Goal: Task Accomplishment & Management: Manage account settings

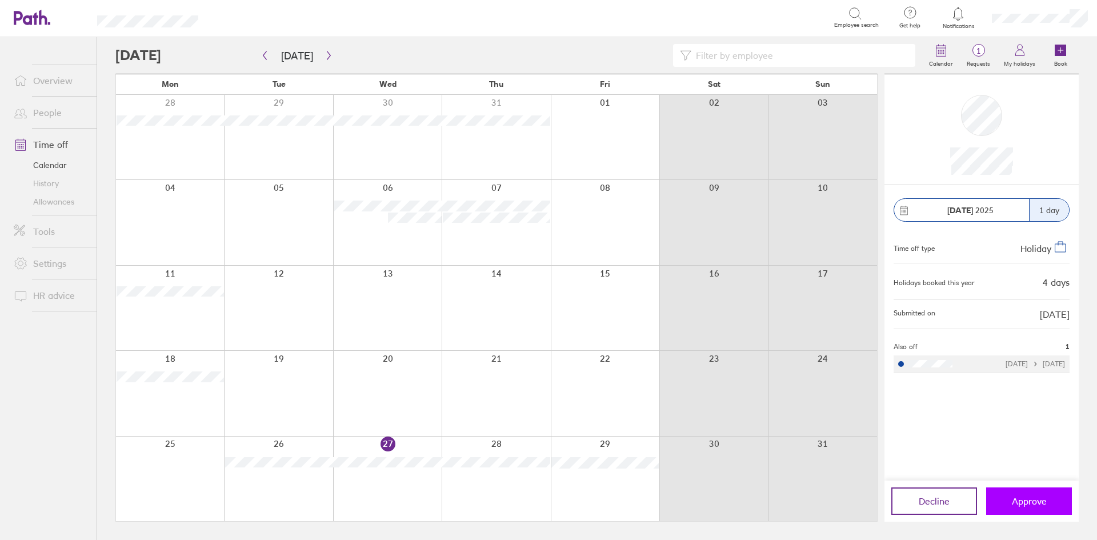
click at [1021, 493] on button "Approve" at bounding box center [1029, 500] width 86 height 27
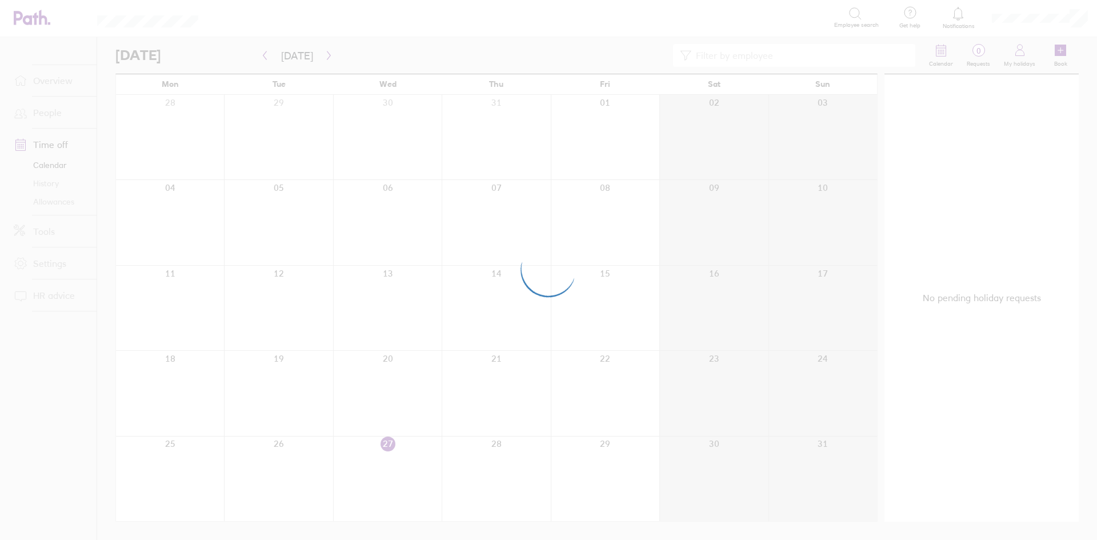
click at [313, 218] on div at bounding box center [548, 270] width 1097 height 540
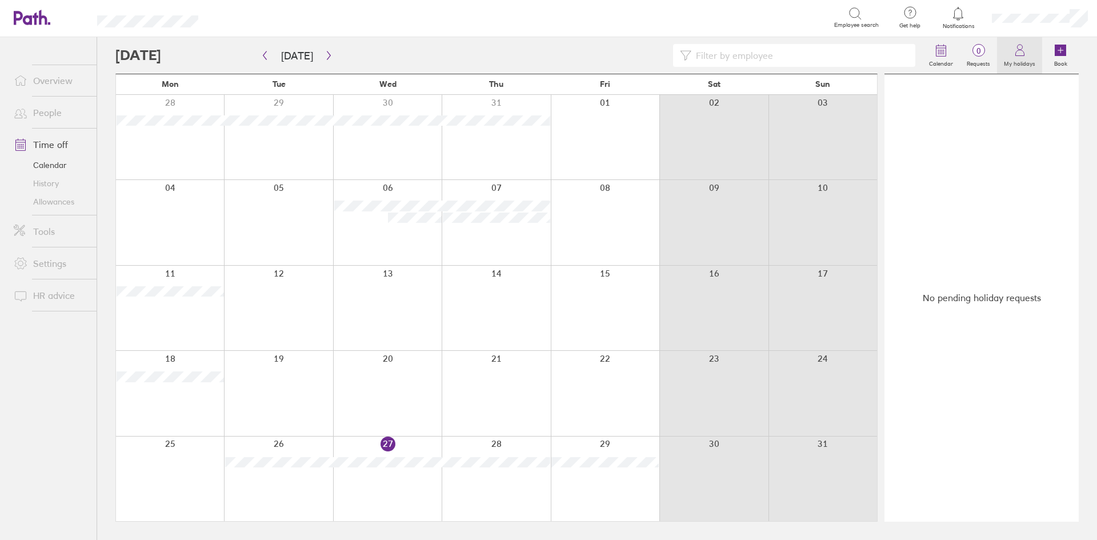
drag, startPoint x: 982, startPoint y: 49, endPoint x: 1023, endPoint y: 67, distance: 45.0
click at [982, 49] on span "0" at bounding box center [978, 50] width 37 height 9
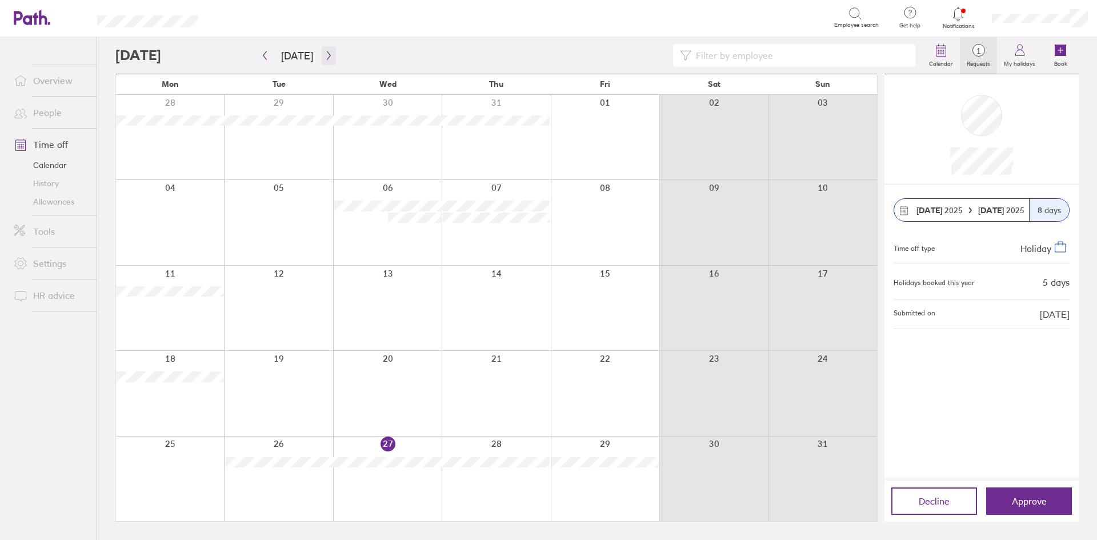
click at [326, 58] on icon "button" at bounding box center [329, 55] width 9 height 9
click at [1030, 501] on span "Approve" at bounding box center [1029, 501] width 35 height 10
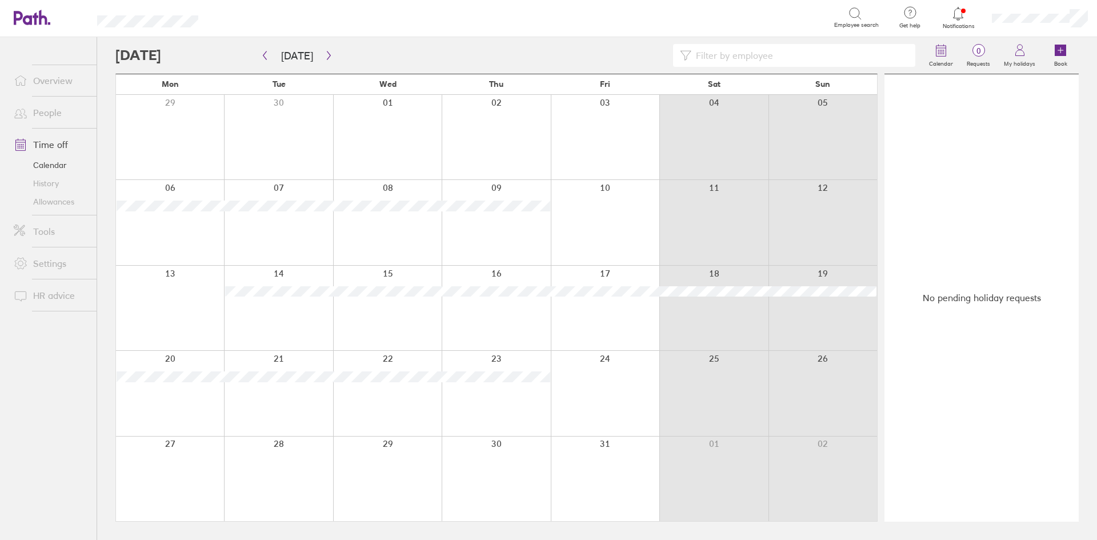
click at [54, 206] on link "Allowances" at bounding box center [51, 202] width 92 height 18
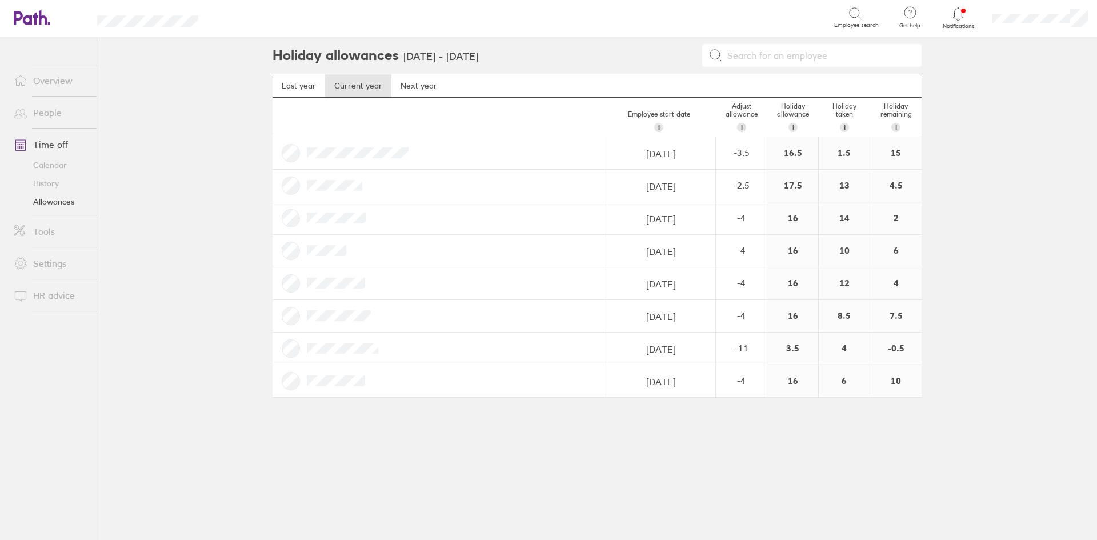
click at [54, 199] on link "Allowances" at bounding box center [51, 202] width 92 height 18
click at [960, 13] on icon at bounding box center [958, 14] width 14 height 14
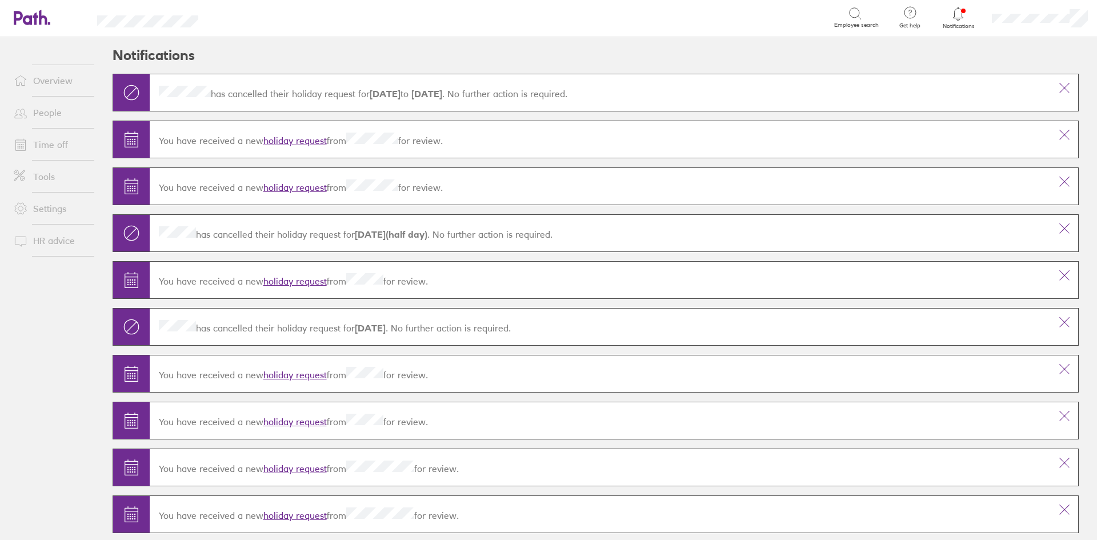
click at [962, 15] on icon at bounding box center [958, 14] width 14 height 14
click at [958, 13] on icon at bounding box center [958, 14] width 14 height 14
click at [43, 143] on link "Time off" at bounding box center [51, 144] width 92 height 23
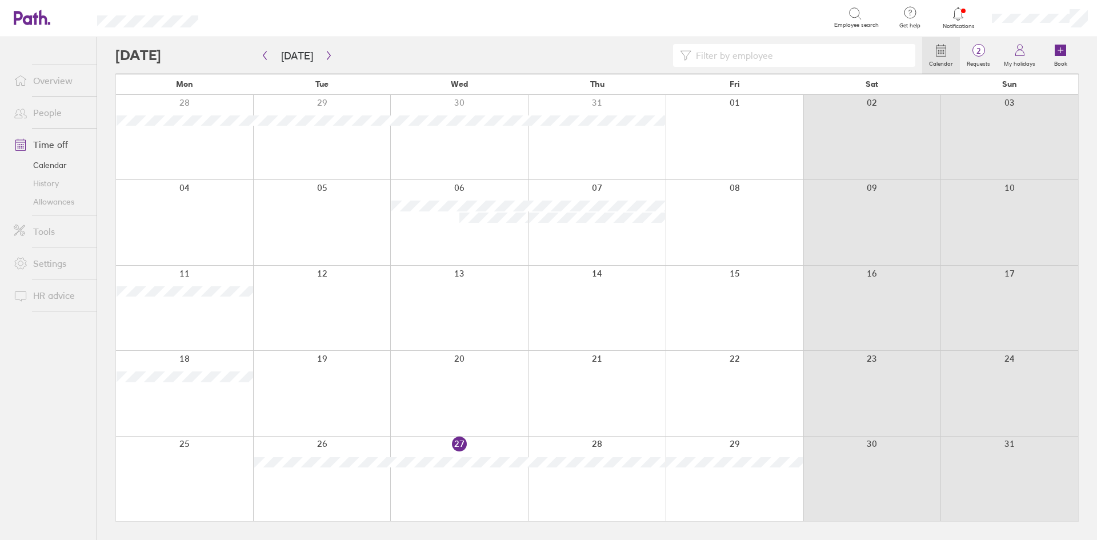
click at [959, 17] on icon at bounding box center [958, 14] width 14 height 14
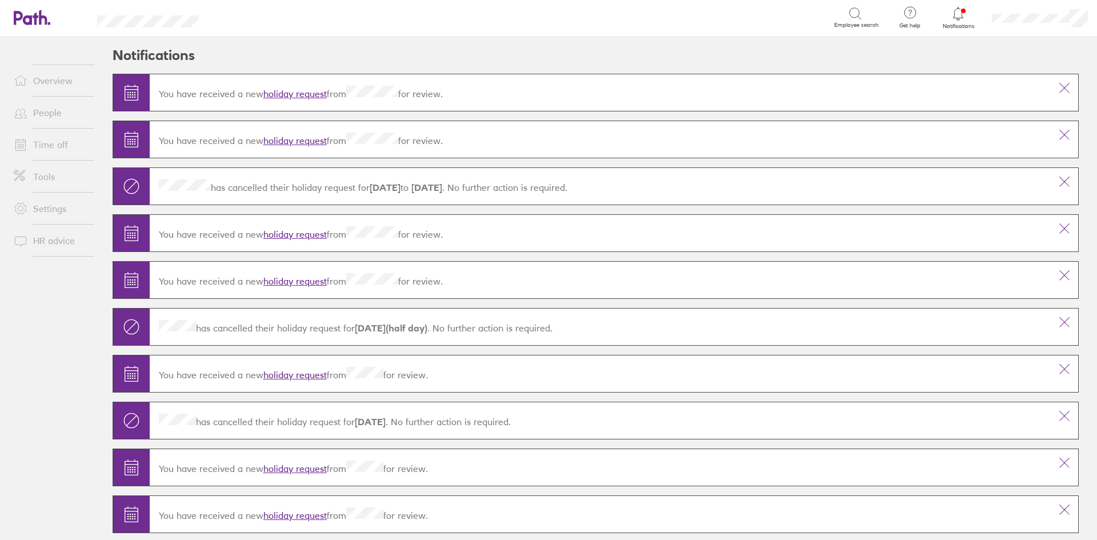
click at [303, 93] on link "holiday request" at bounding box center [294, 93] width 63 height 11
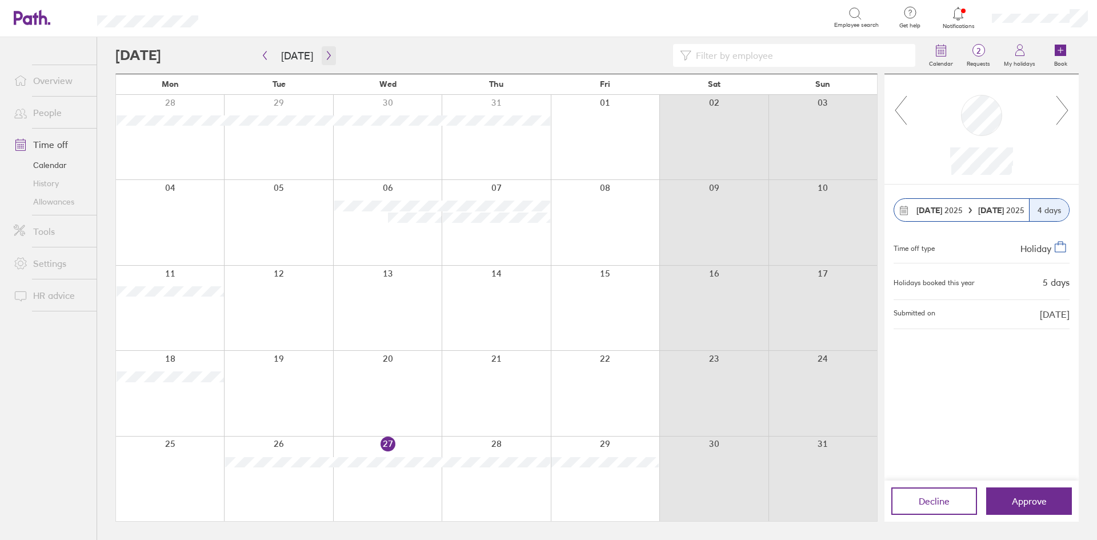
click at [326, 53] on icon "button" at bounding box center [329, 55] width 9 height 9
click at [1018, 503] on span "Approve" at bounding box center [1029, 501] width 35 height 10
click at [979, 55] on span "2" at bounding box center [978, 50] width 37 height 9
click at [1036, 505] on span "Approve" at bounding box center [1029, 501] width 35 height 10
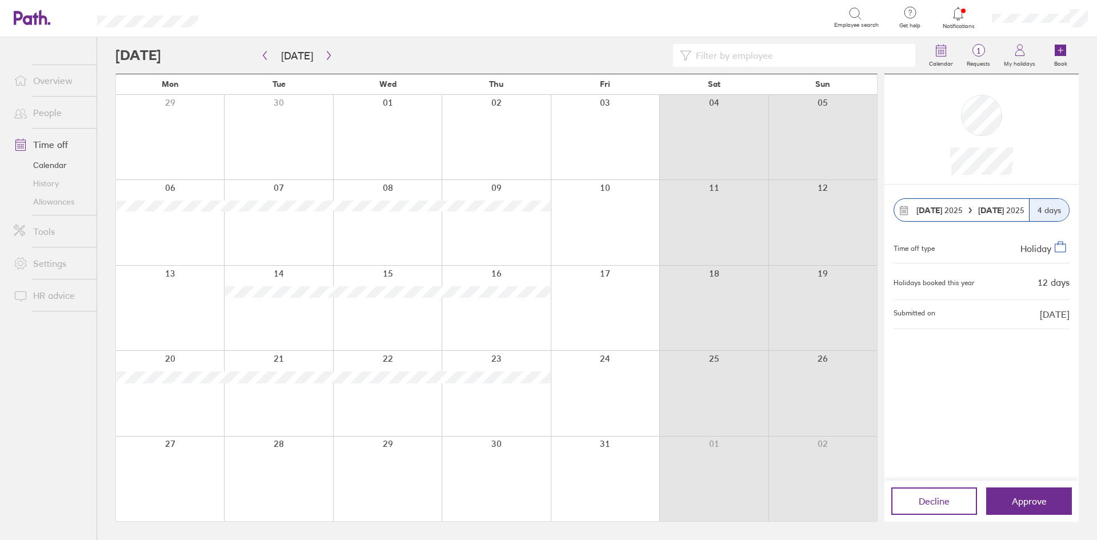
click at [39, 196] on link "Allowances" at bounding box center [51, 202] width 92 height 18
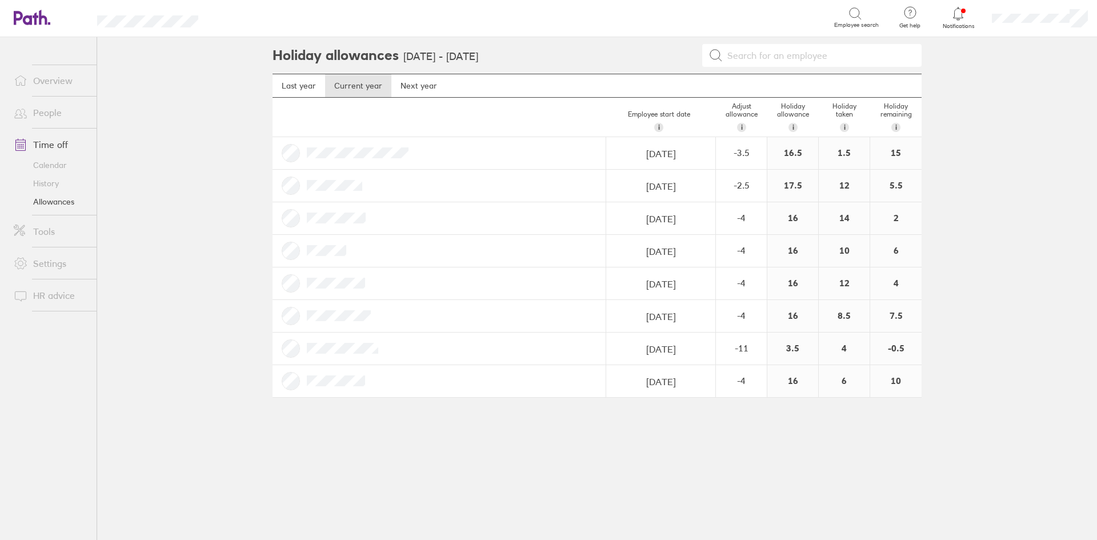
click at [39, 196] on link "Allowances" at bounding box center [51, 202] width 92 height 18
